Goal: Information Seeking & Learning: Learn about a topic

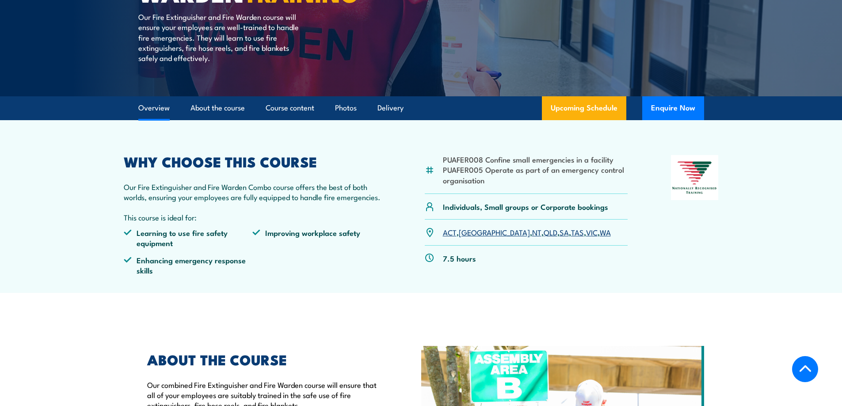
scroll to position [221, 0]
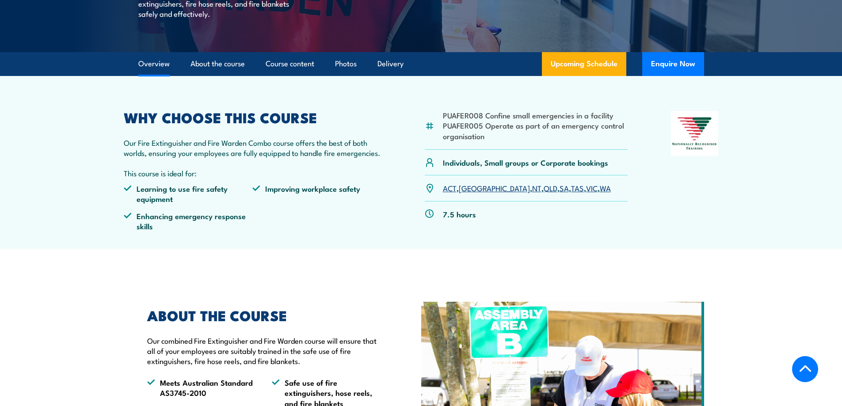
click at [586, 189] on link "VIC" at bounding box center [591, 188] width 11 height 11
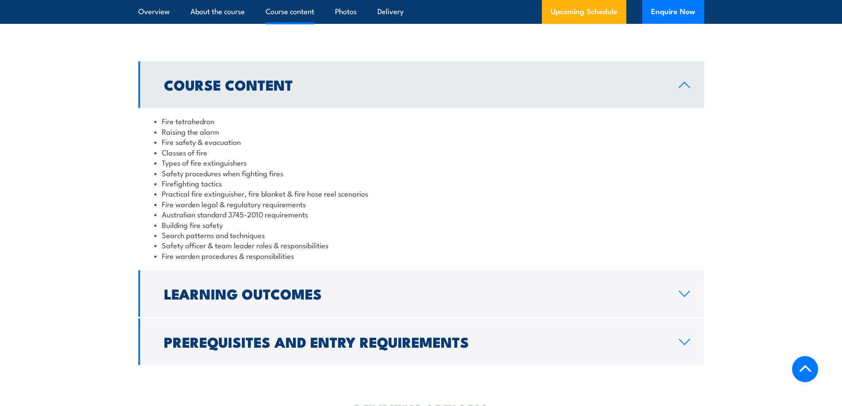
scroll to position [751, 0]
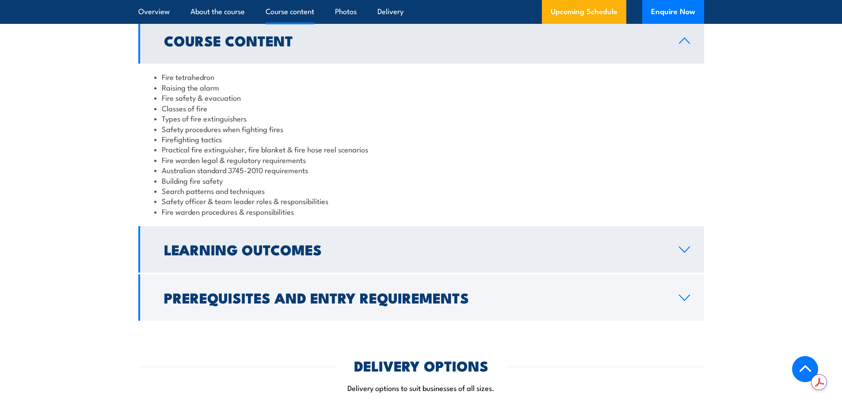
click at [313, 252] on h2 "Learning Outcomes" at bounding box center [414, 249] width 501 height 12
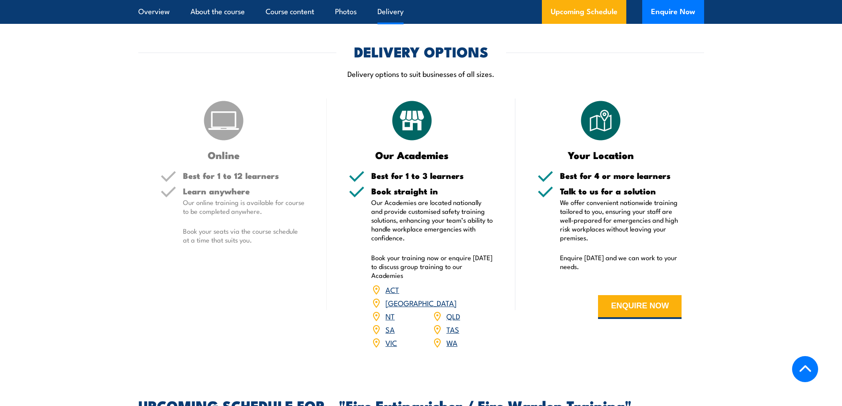
scroll to position [1017, 0]
